Goal: Task Accomplishment & Management: Complete application form

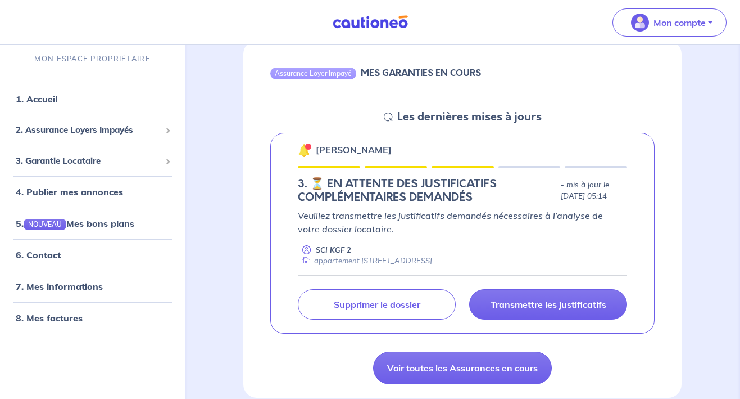
scroll to position [98, 0]
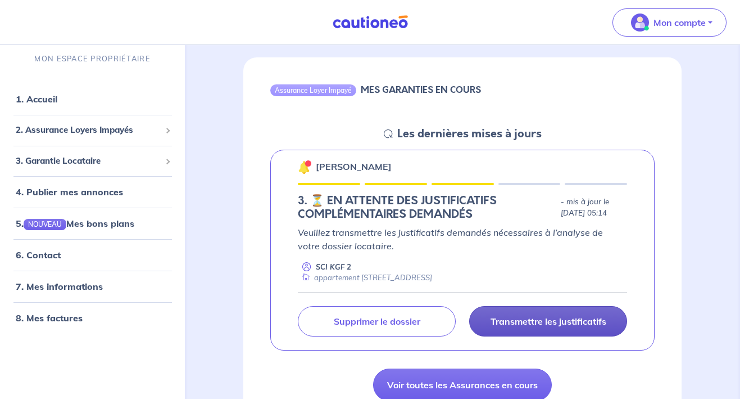
click at [550, 318] on p "Transmettre les justificatifs" at bounding box center [549, 320] width 116 height 11
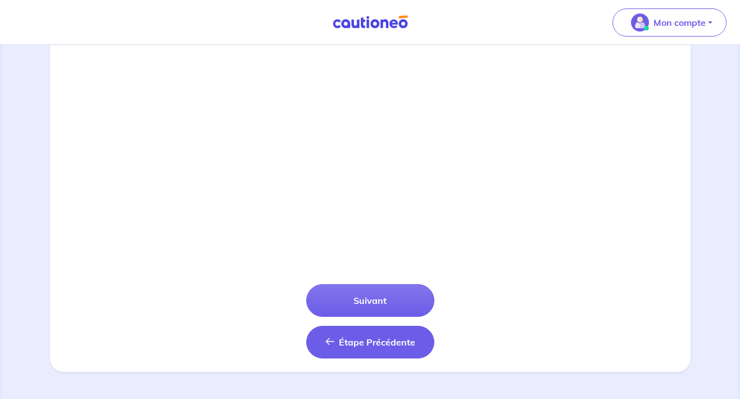
scroll to position [373, 0]
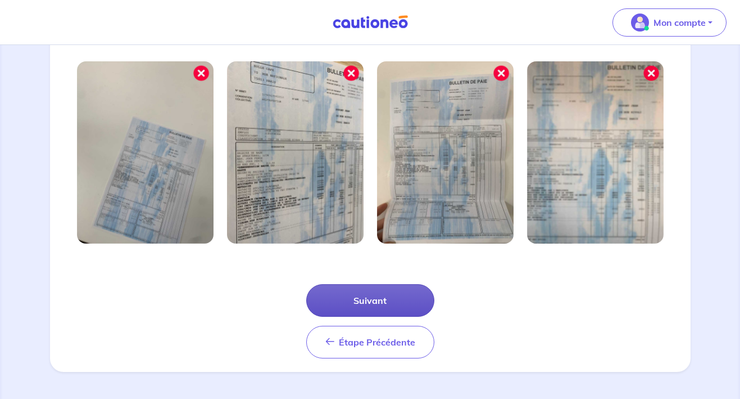
click at [382, 299] on button "Suivant" at bounding box center [370, 300] width 128 height 33
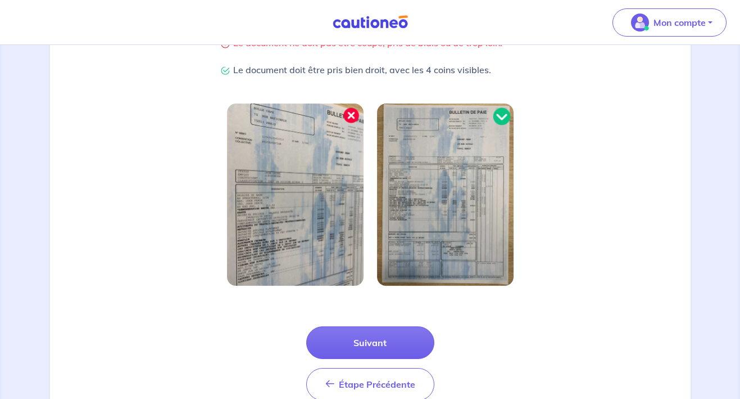
scroll to position [282, 0]
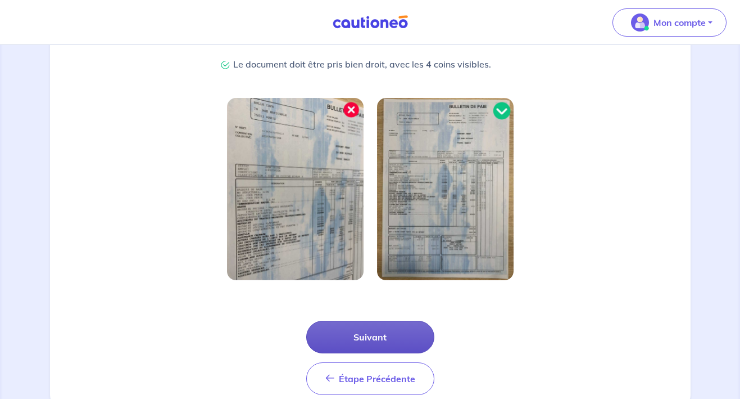
click at [374, 339] on button "Suivant" at bounding box center [370, 336] width 128 height 33
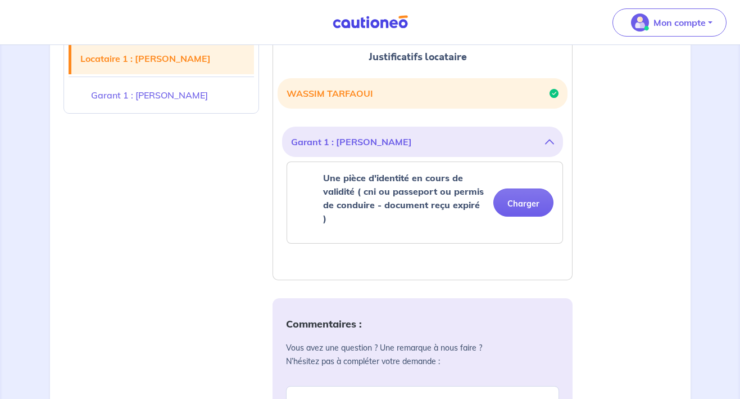
scroll to position [310, 0]
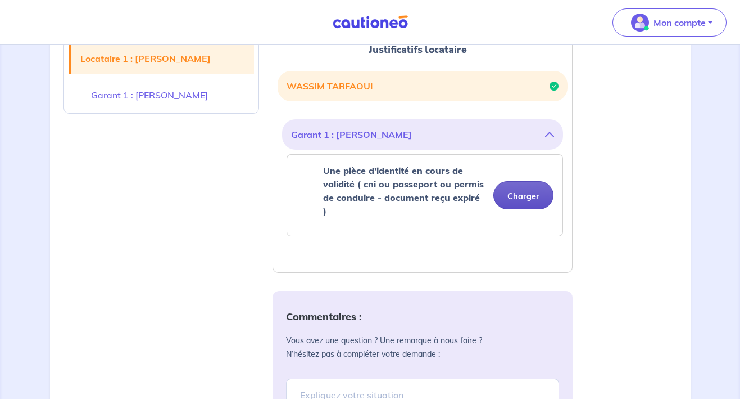
click at [526, 188] on button "Charger" at bounding box center [524, 195] width 60 height 28
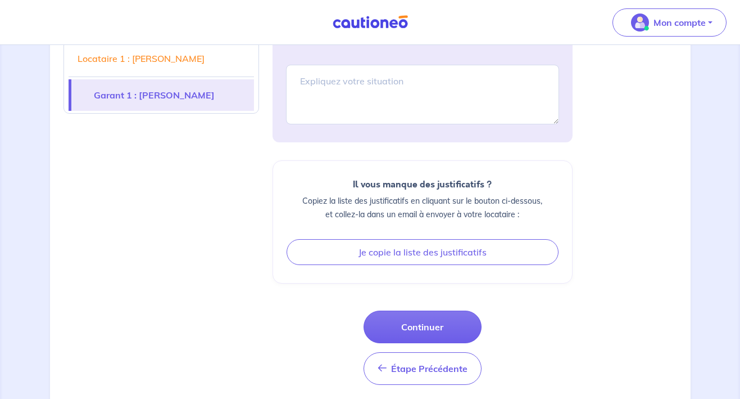
scroll to position [666, 0]
click at [413, 311] on button "Continuer" at bounding box center [423, 327] width 118 height 33
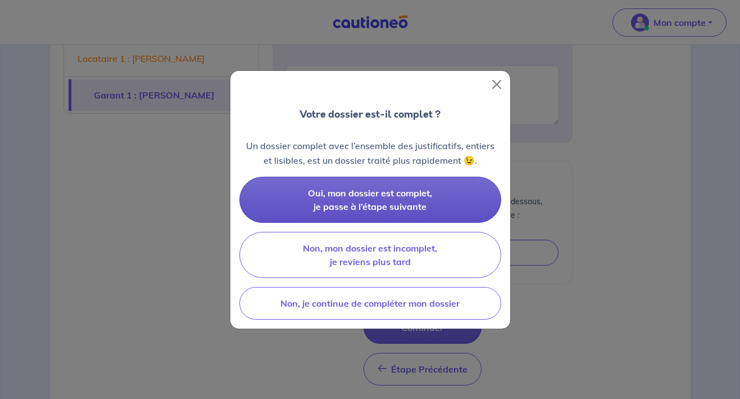
click at [432, 192] on span "Oui, mon dossier est complet, je passe à l’étape suivante" at bounding box center [370, 199] width 124 height 25
